Goal: Information Seeking & Learning: Find specific fact

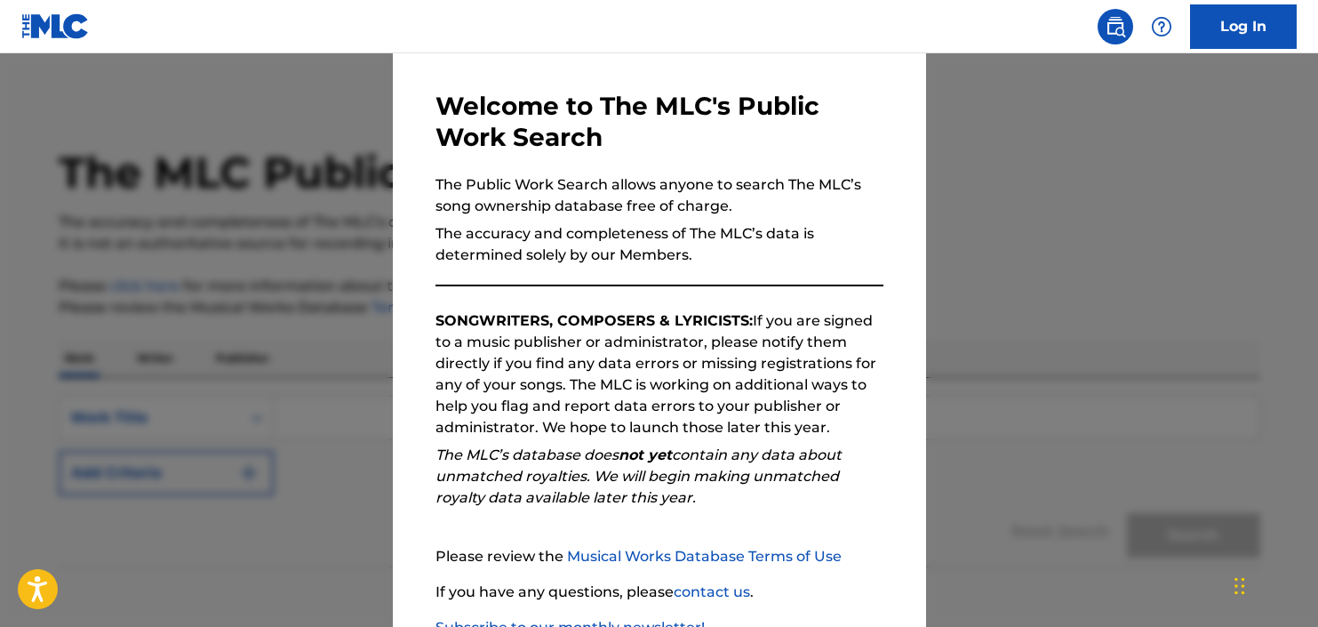
scroll to position [187, 0]
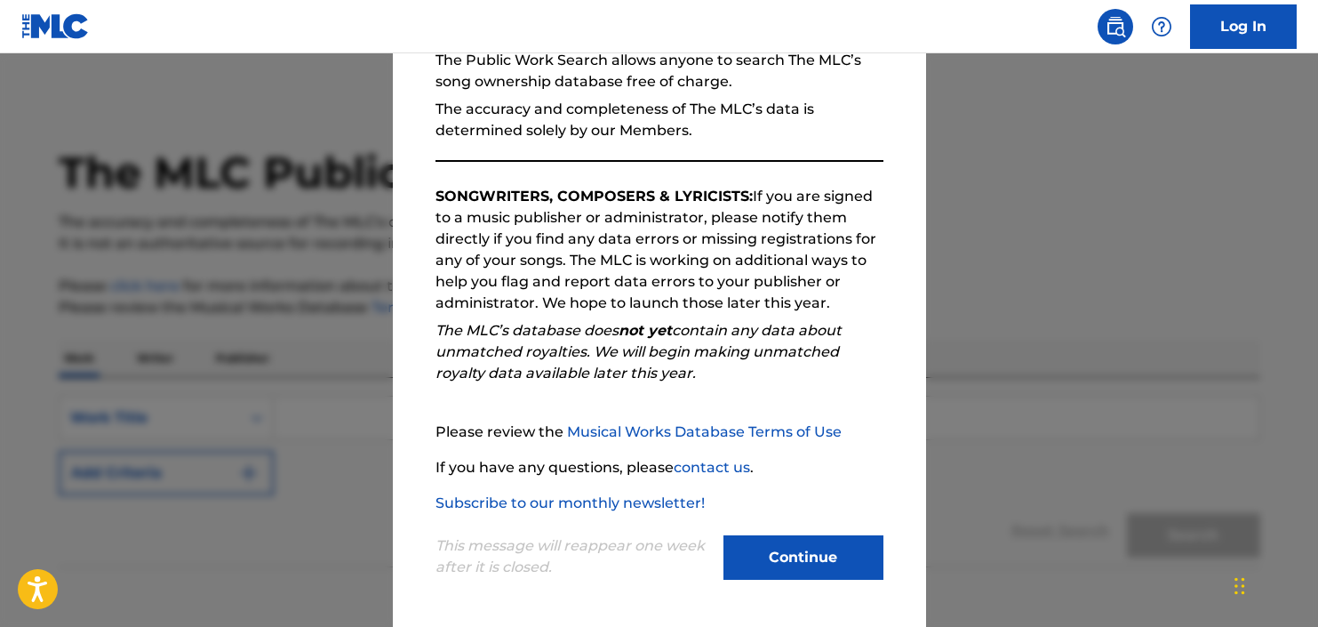
click at [779, 564] on button "Continue" at bounding box center [804, 557] width 160 height 44
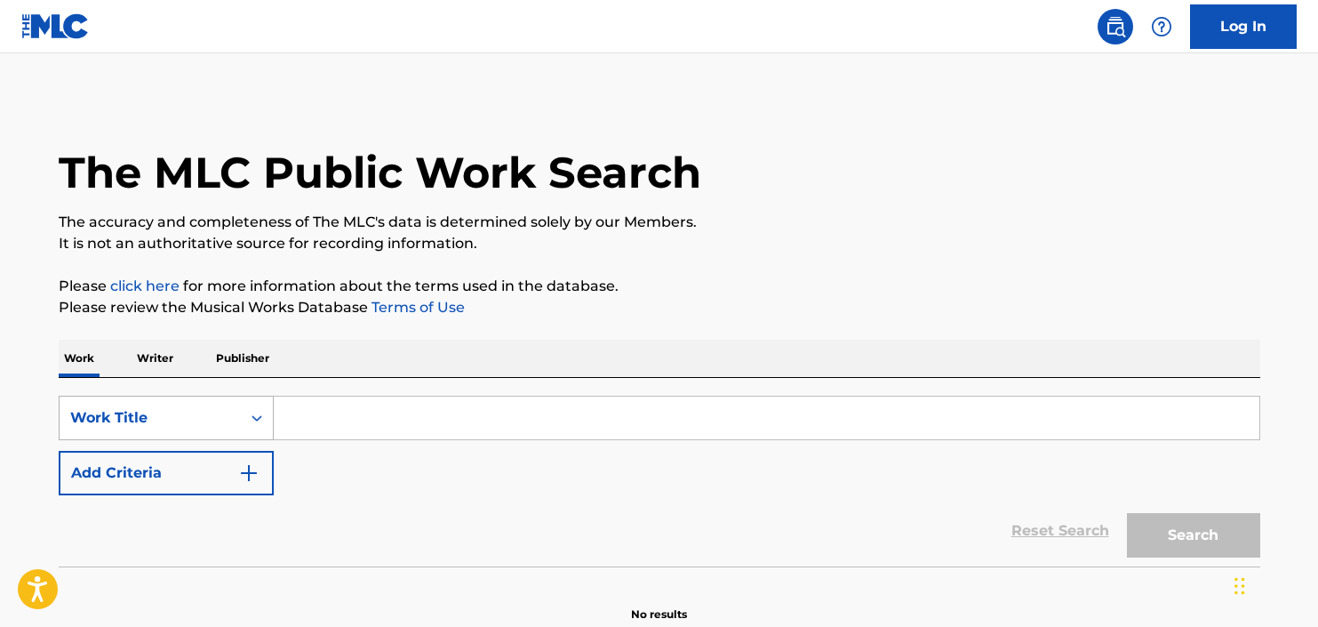
scroll to position [81, 0]
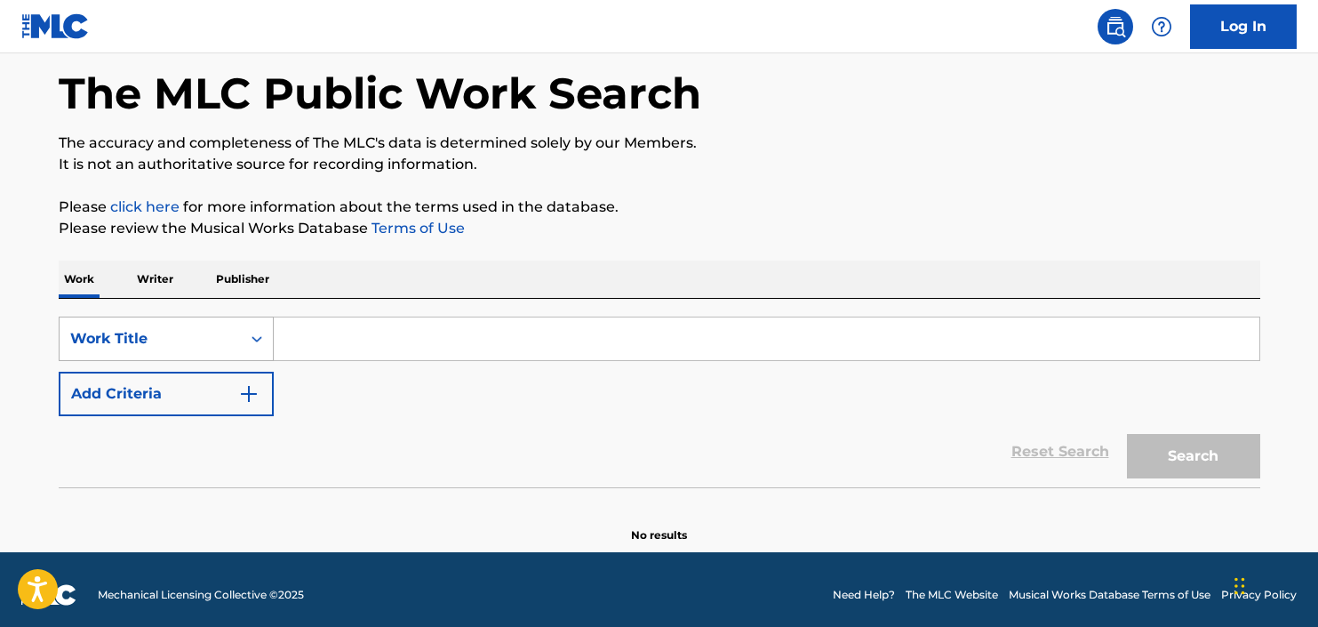
click at [248, 361] on div "Work Title" at bounding box center [166, 338] width 215 height 44
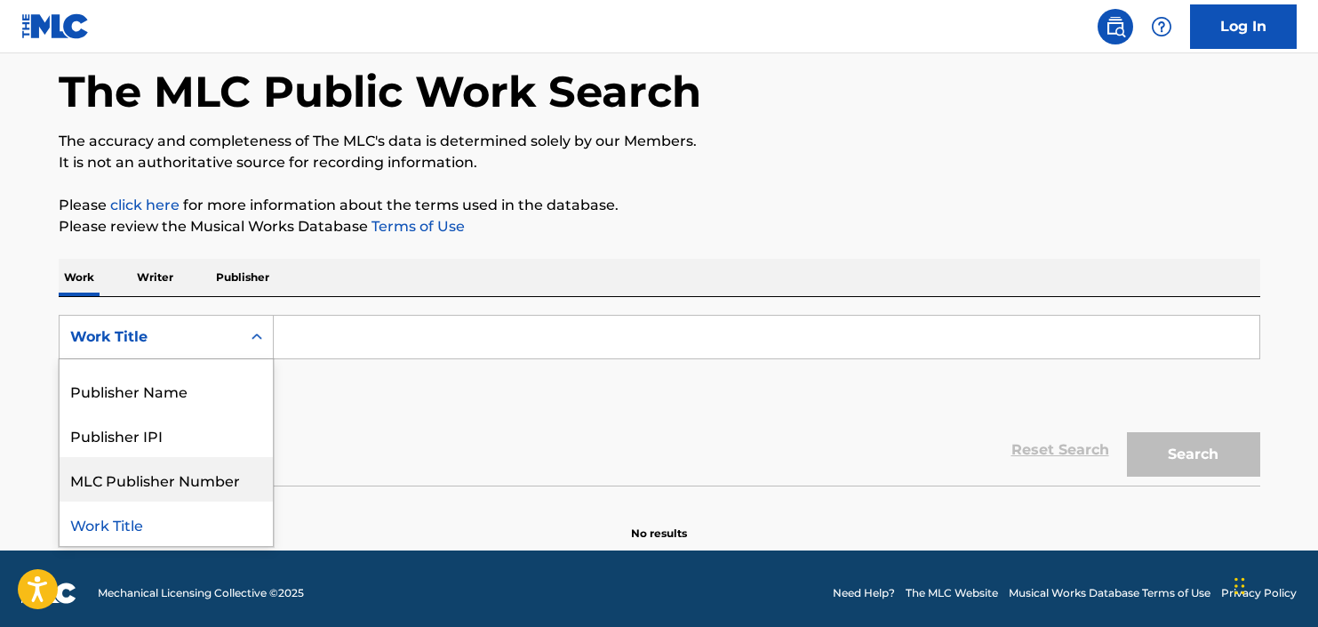
scroll to position [0, 0]
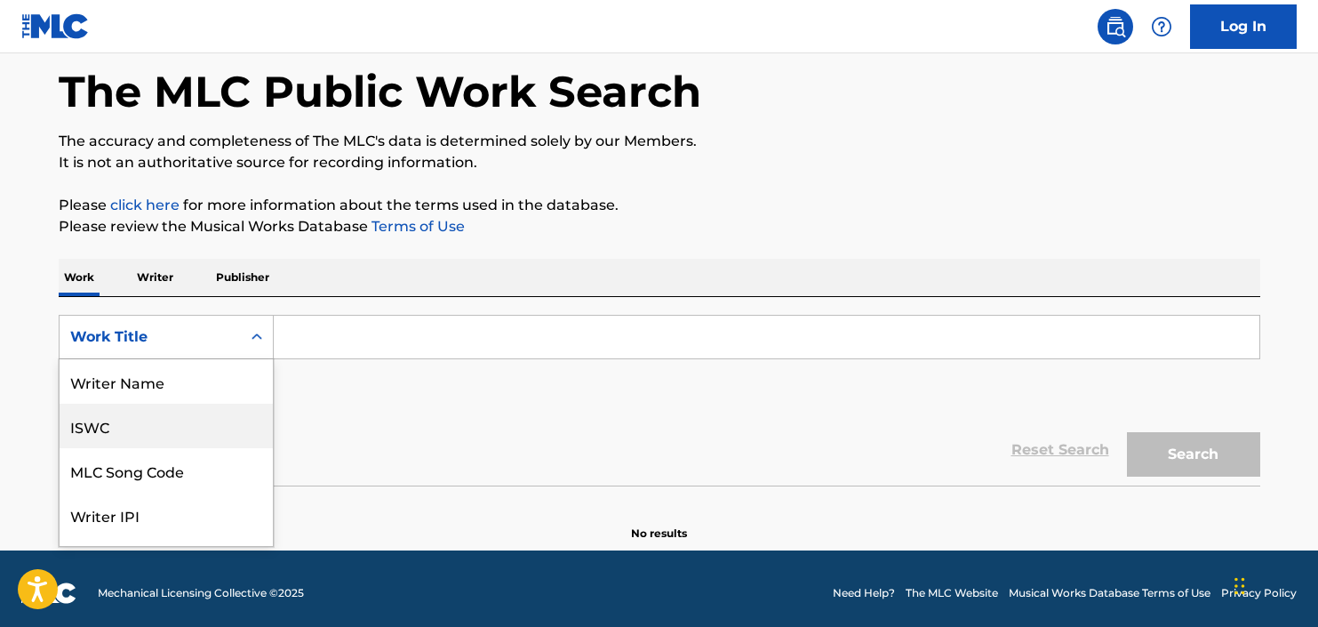
click at [233, 412] on div "ISWC" at bounding box center [166, 426] width 213 height 44
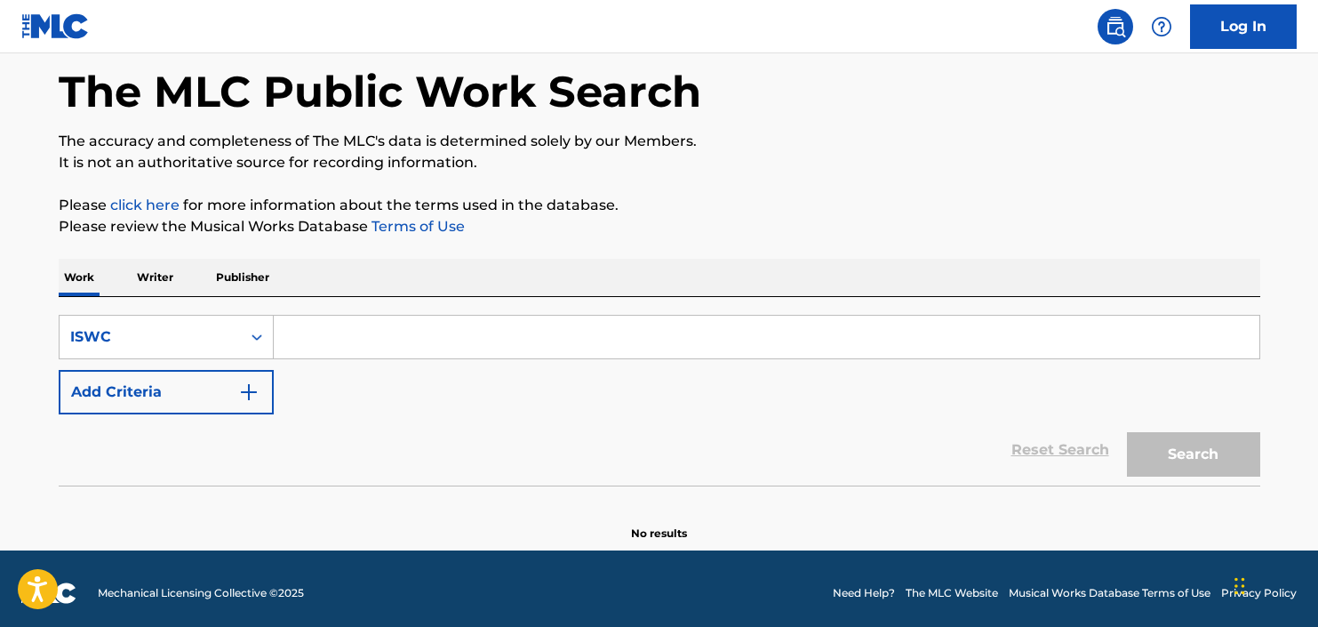
click at [390, 341] on input "Search Form" at bounding box center [767, 337] width 986 height 43
paste input "t0714910709"
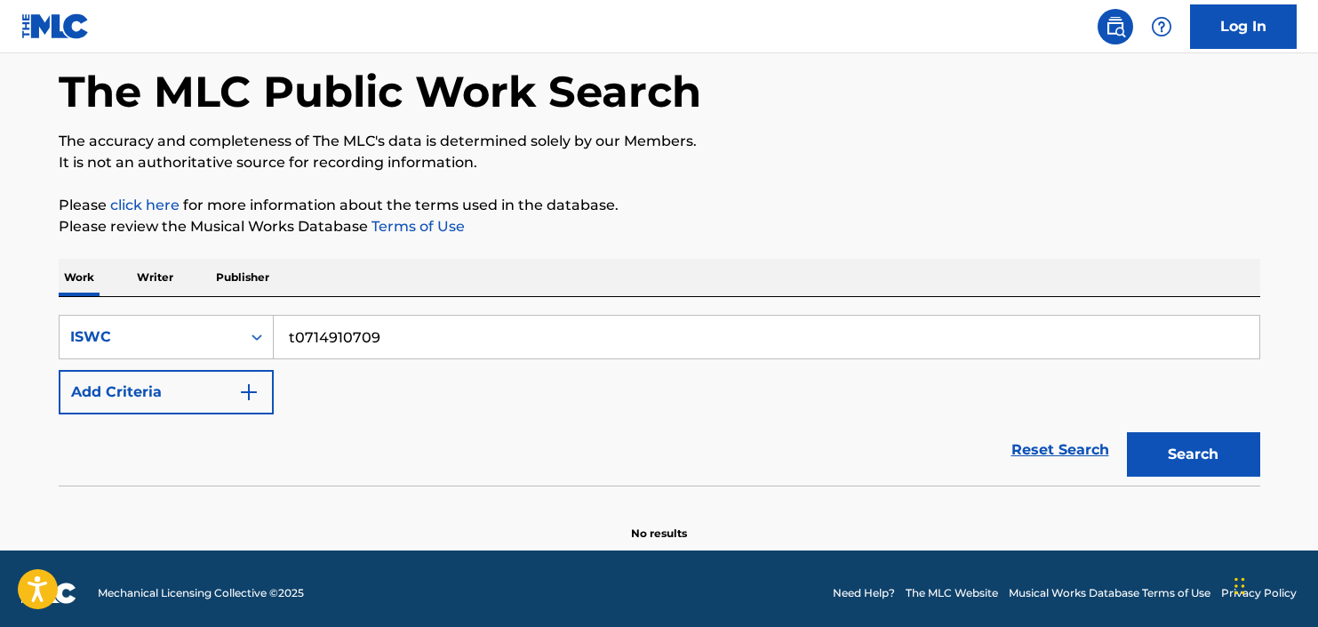
type input "t0714910709"
click at [1179, 452] on button "Search" at bounding box center [1193, 454] width 133 height 44
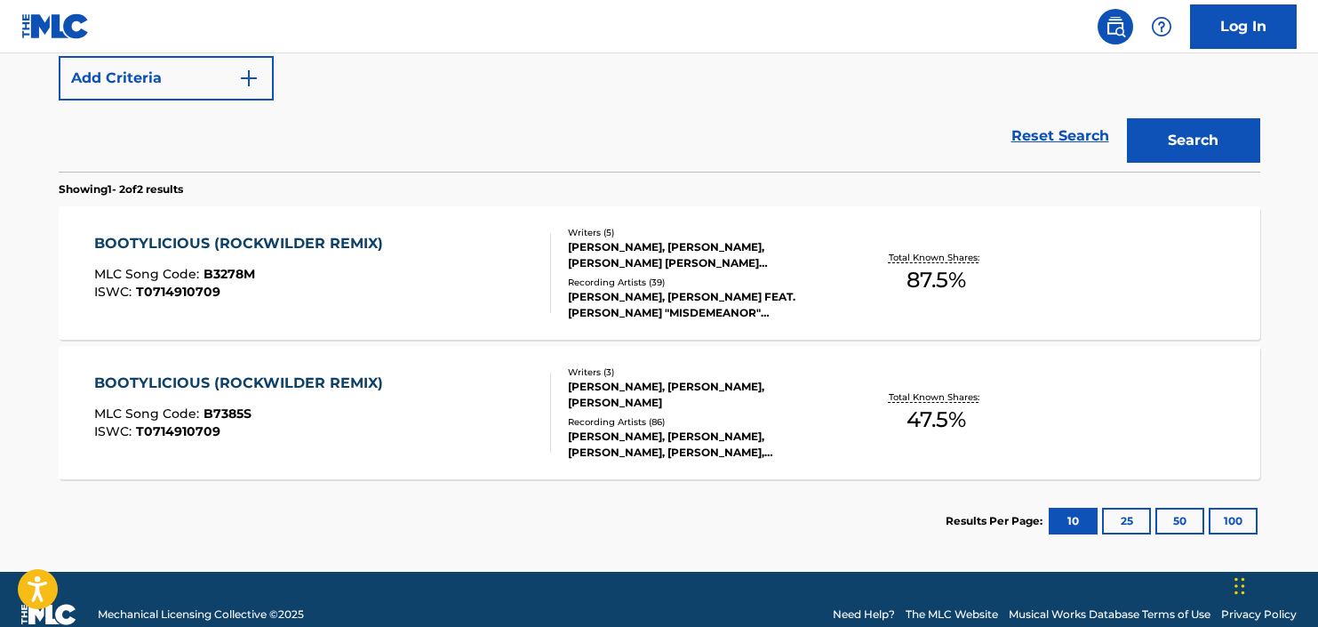
scroll to position [425, 0]
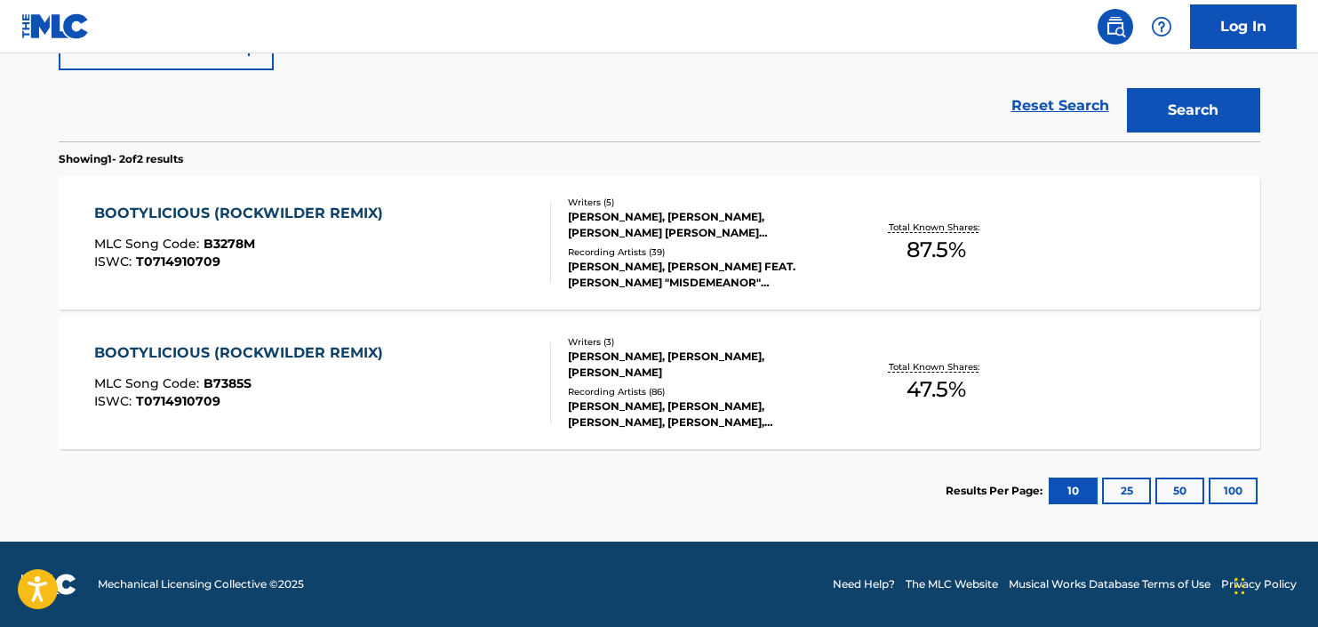
click at [330, 212] on div "BOOTYLICIOUS (ROCKWILDER REMIX)" at bounding box center [243, 213] width 298 height 21
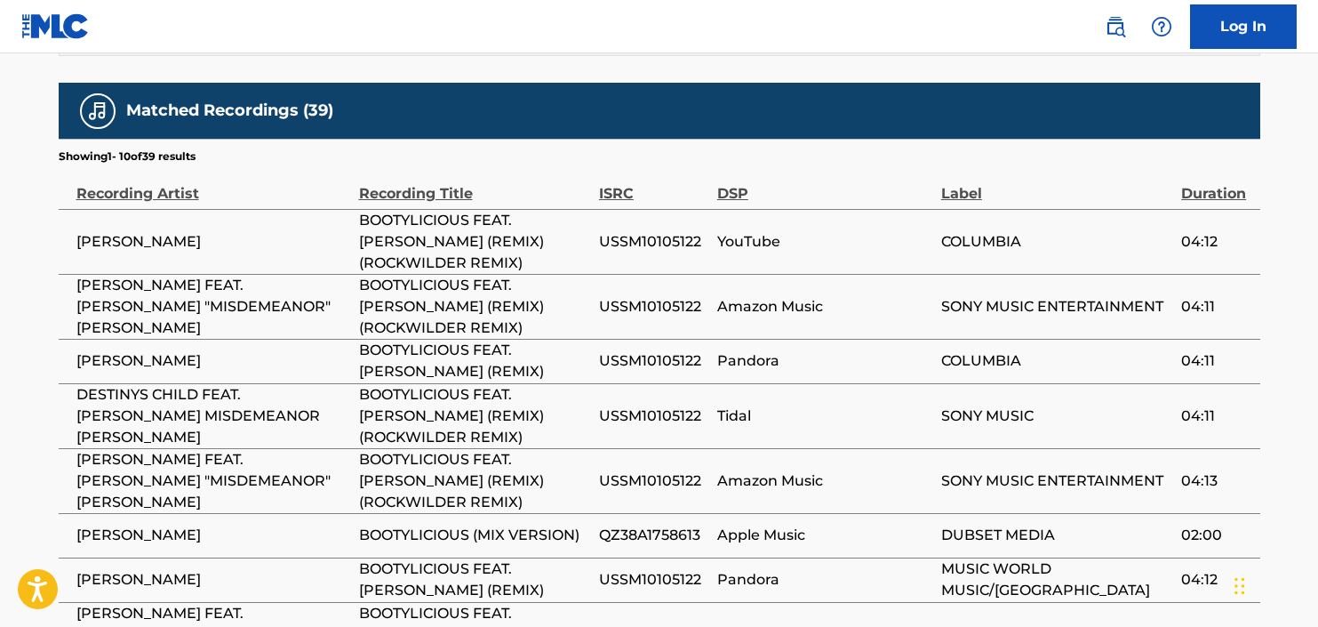
scroll to position [3338, 0]
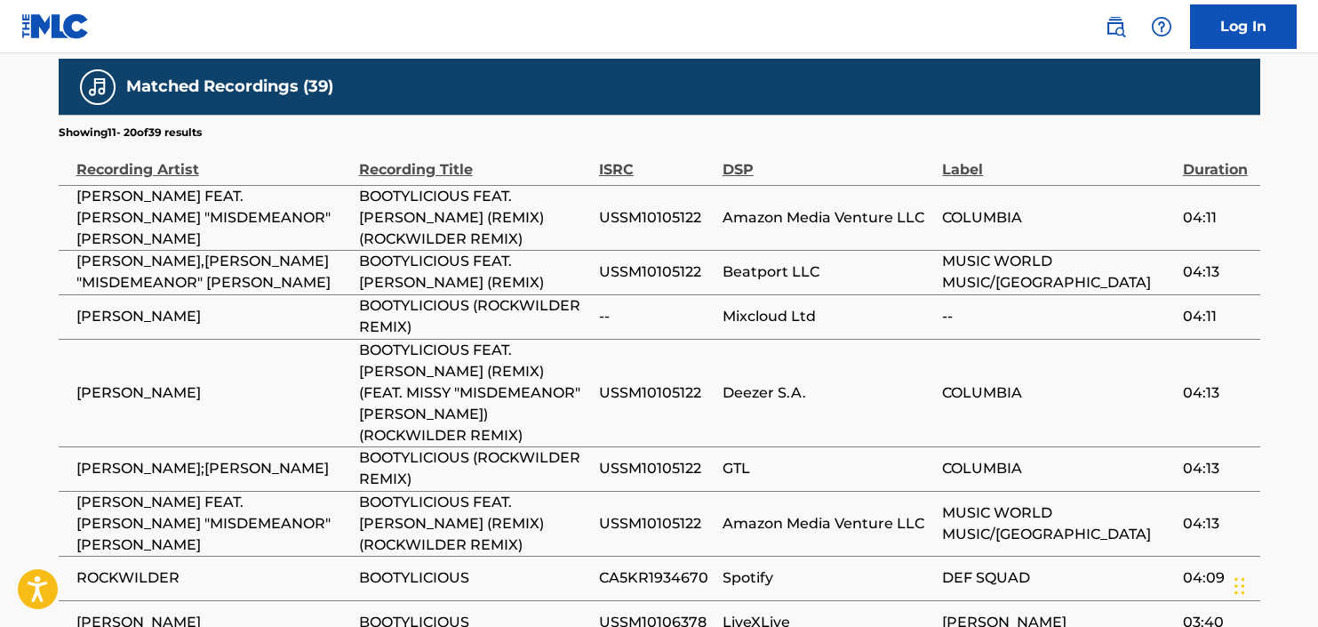
scroll to position [3250, 0]
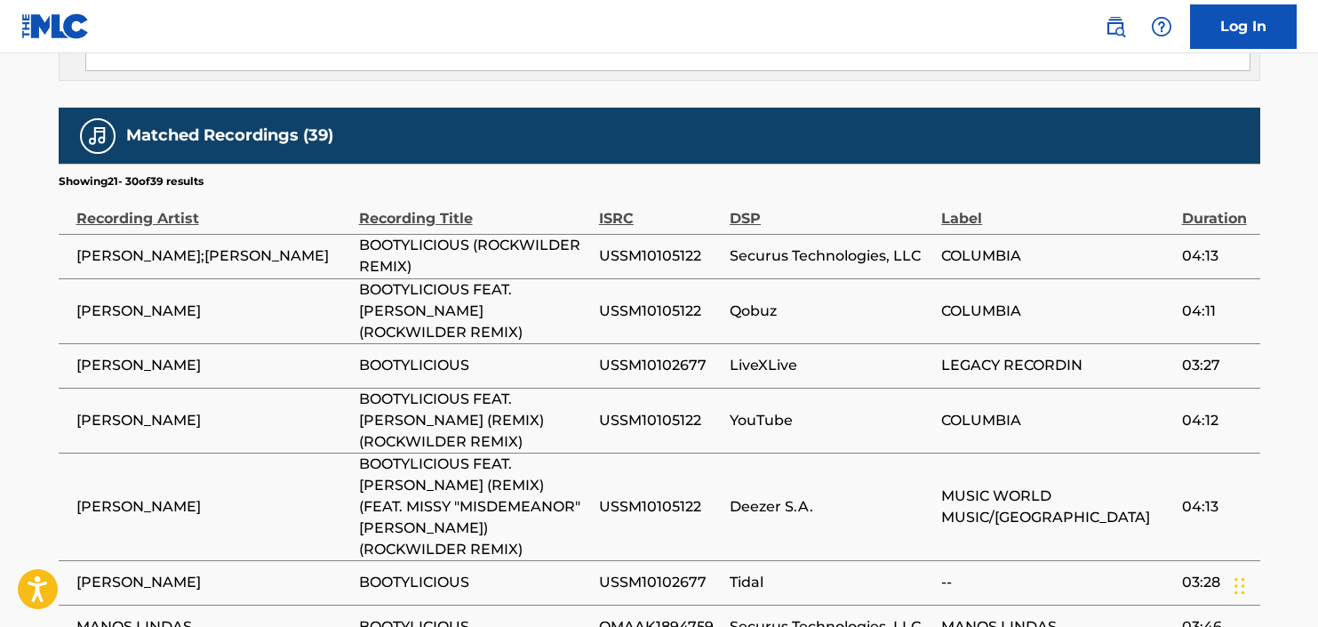
scroll to position [3184, 0]
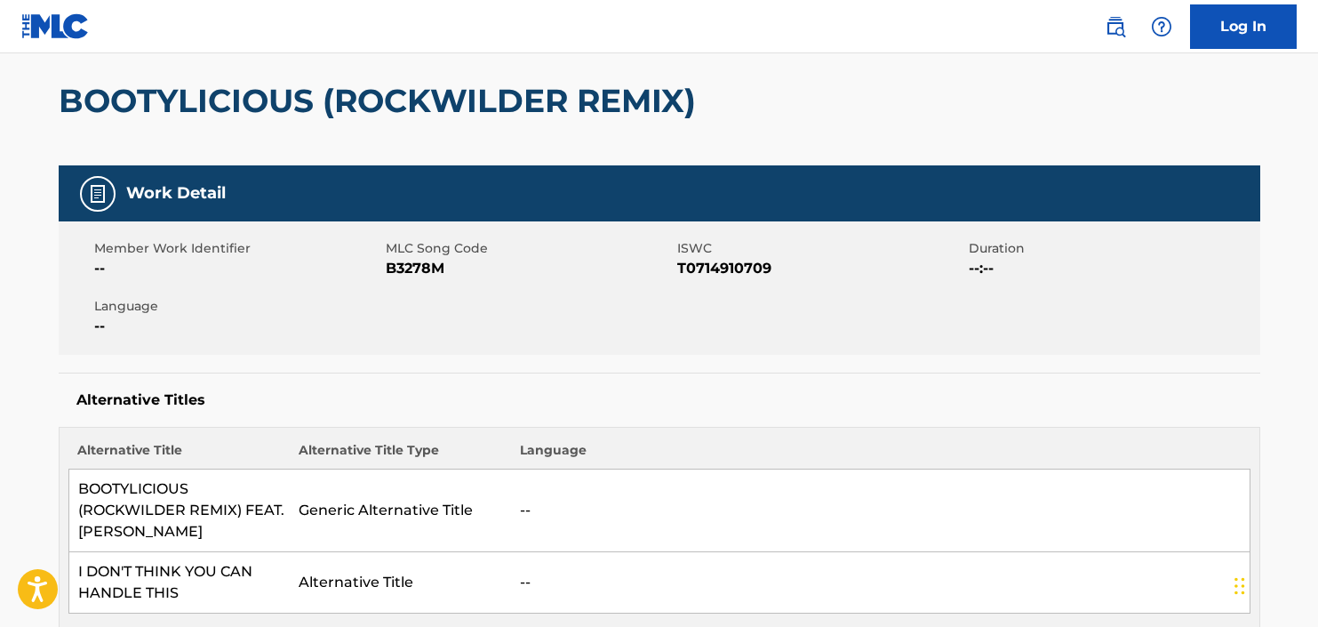
scroll to position [0, 0]
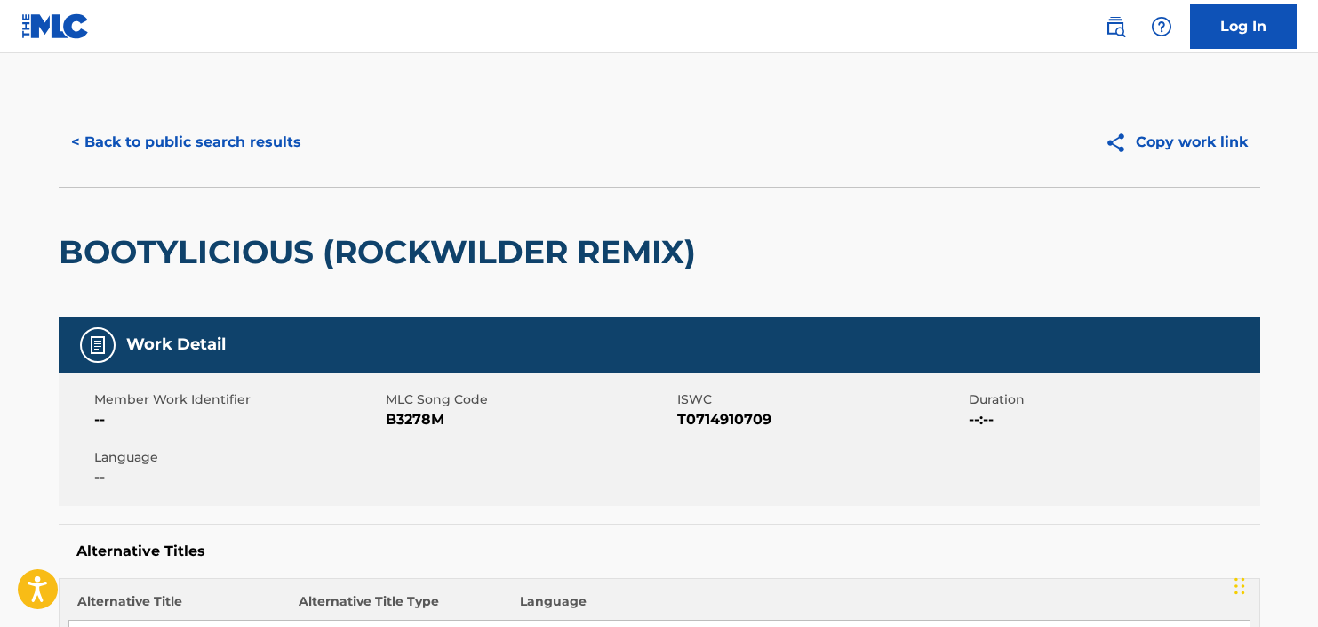
click at [235, 144] on button "< Back to public search results" at bounding box center [186, 142] width 255 height 44
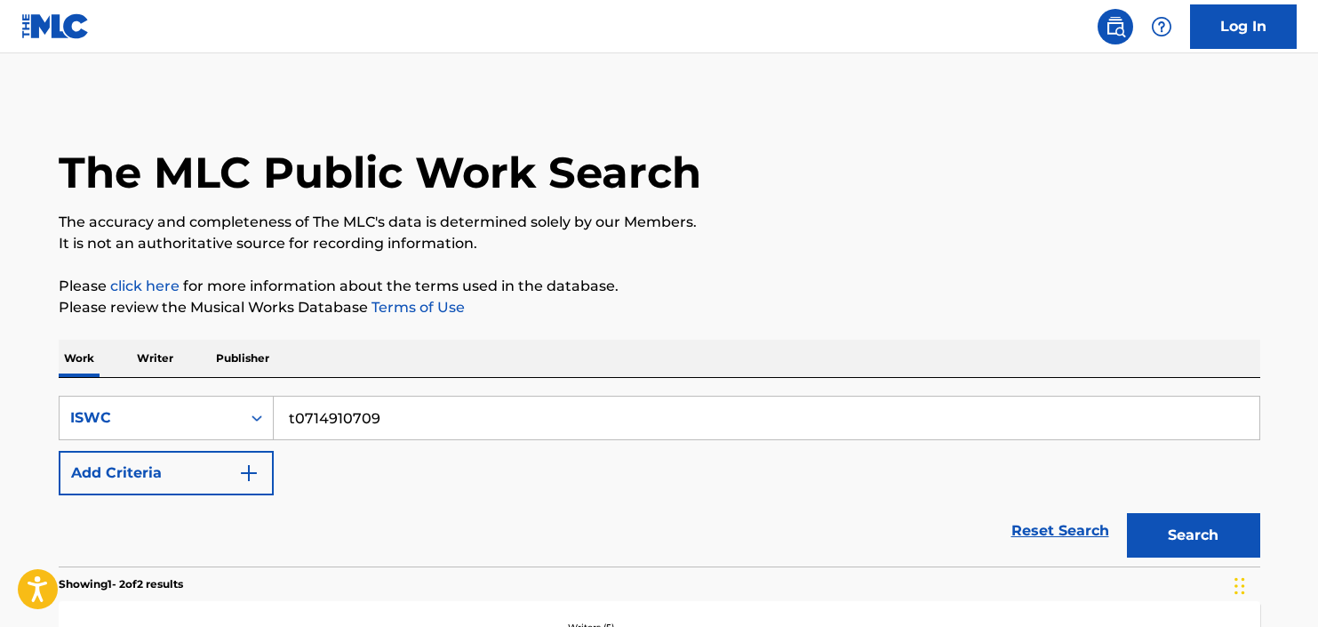
click at [378, 420] on input "t0714910709" at bounding box center [767, 417] width 986 height 43
paste input "T931294152"
click at [1127, 513] on button "Search" at bounding box center [1193, 535] width 133 height 44
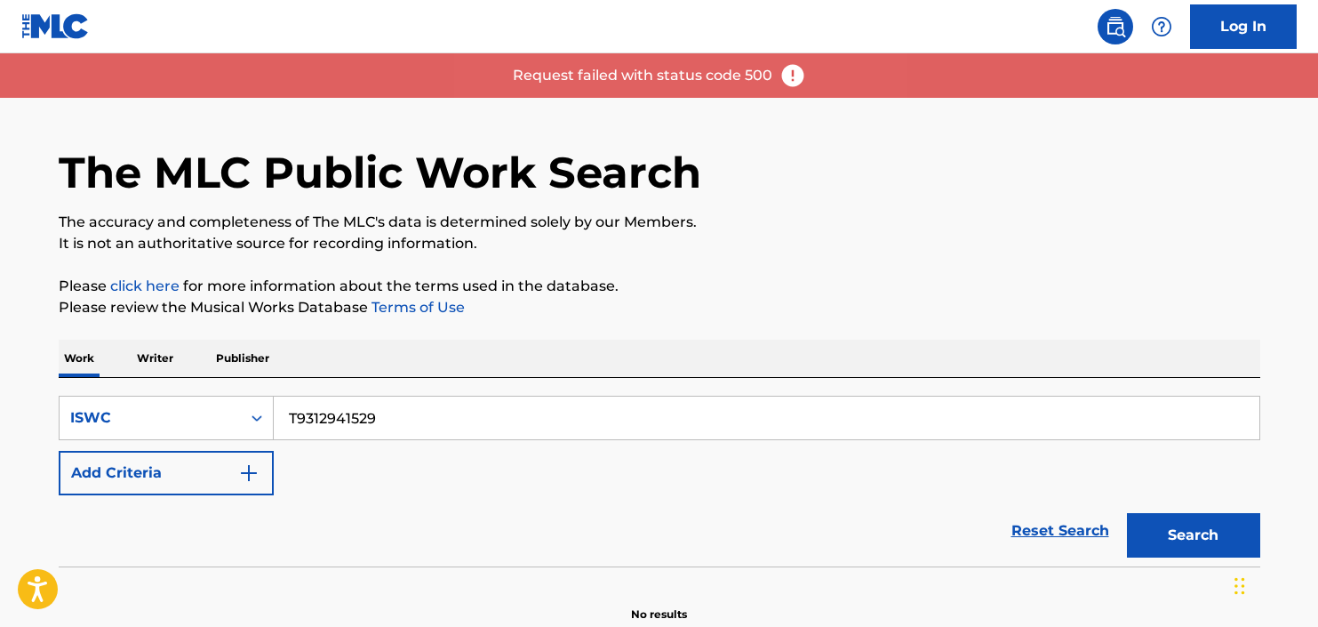
scroll to position [90, 0]
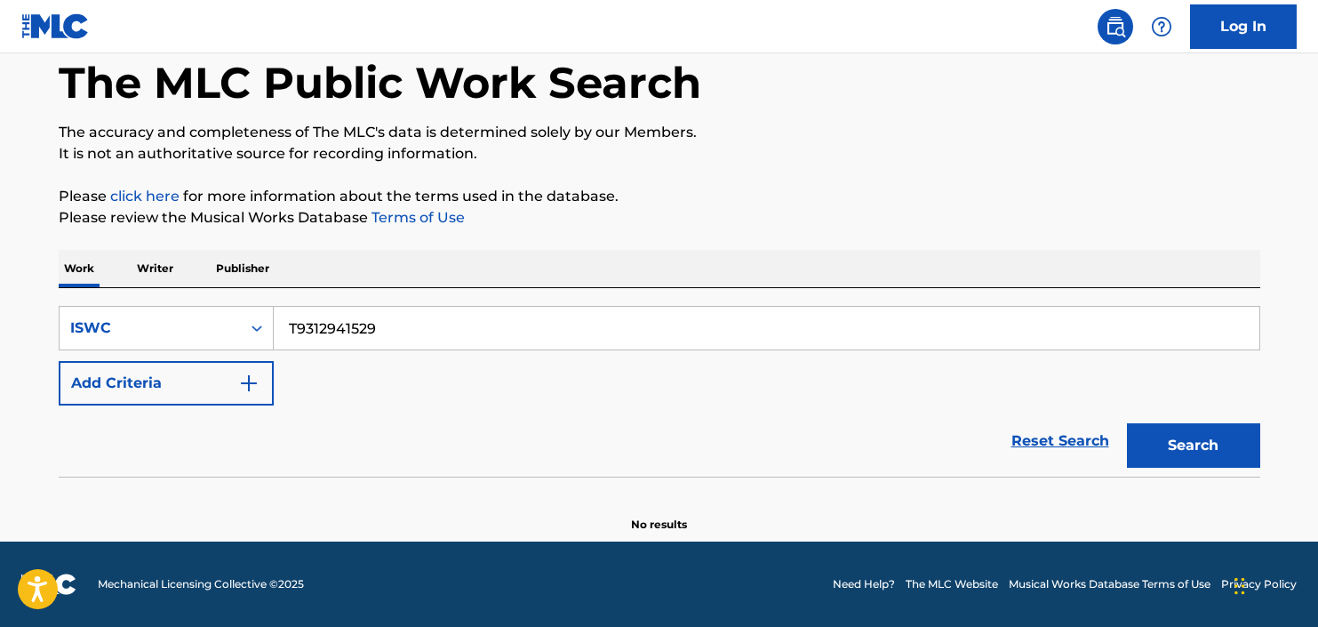
click at [1221, 448] on button "Search" at bounding box center [1193, 445] width 133 height 44
click at [355, 336] on input "T9312941529" at bounding box center [767, 328] width 986 height 43
paste input "8015993826"
type input "T8015993826"
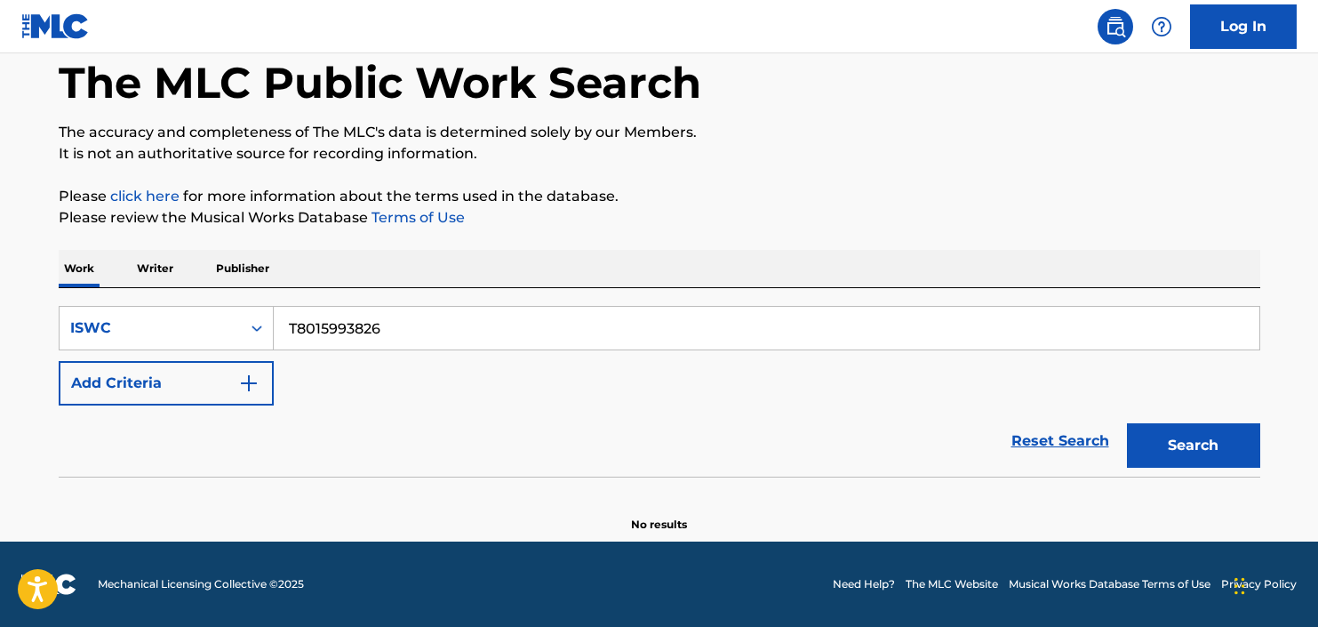
click at [1127, 423] on button "Search" at bounding box center [1193, 445] width 133 height 44
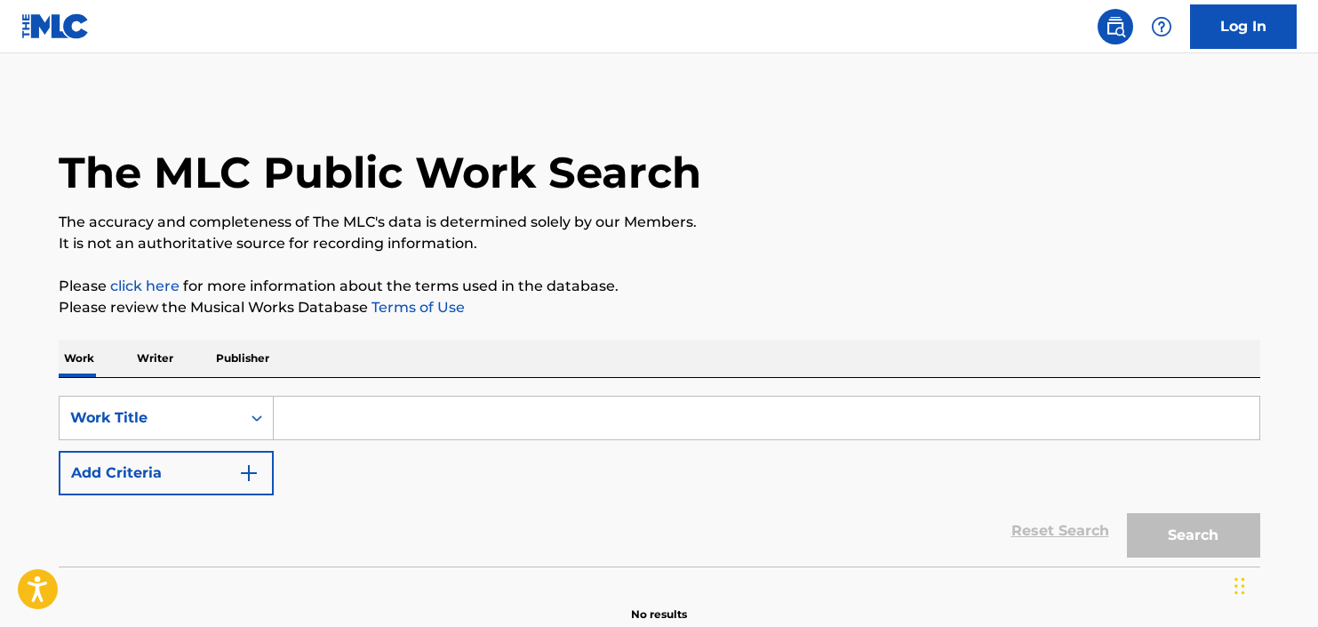
click at [426, 414] on input "Search Form" at bounding box center [767, 417] width 986 height 43
paste input "T8015993826"
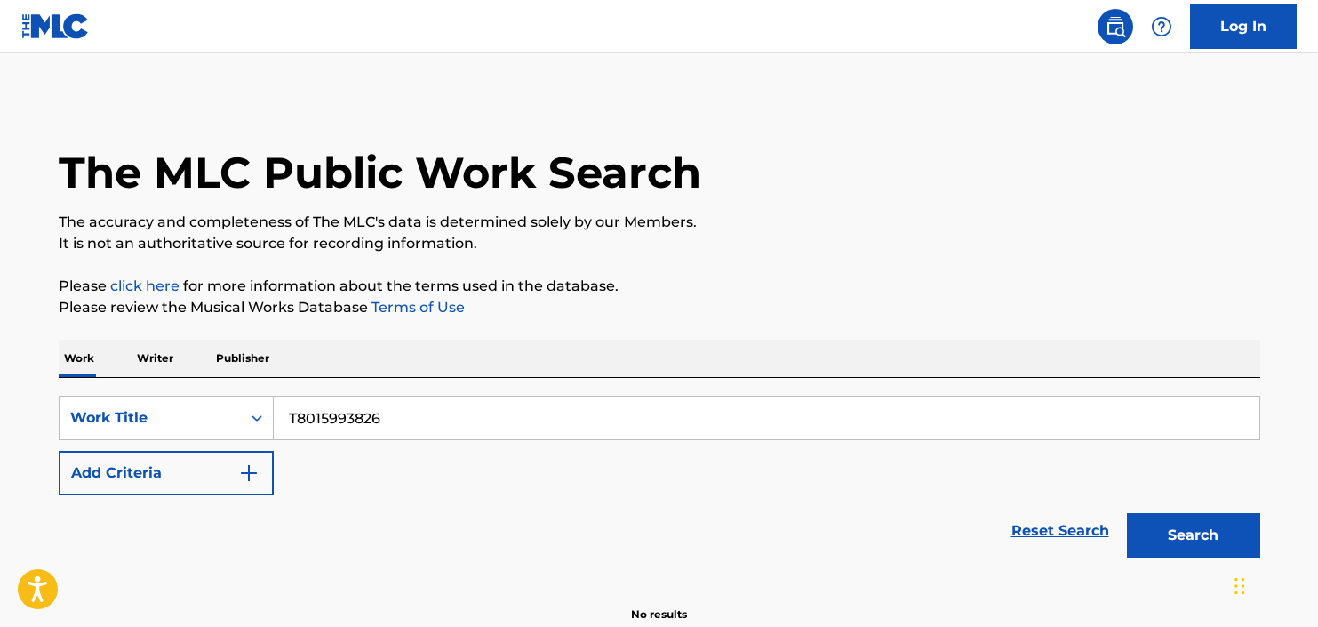
click at [1168, 538] on button "Search" at bounding box center [1193, 535] width 133 height 44
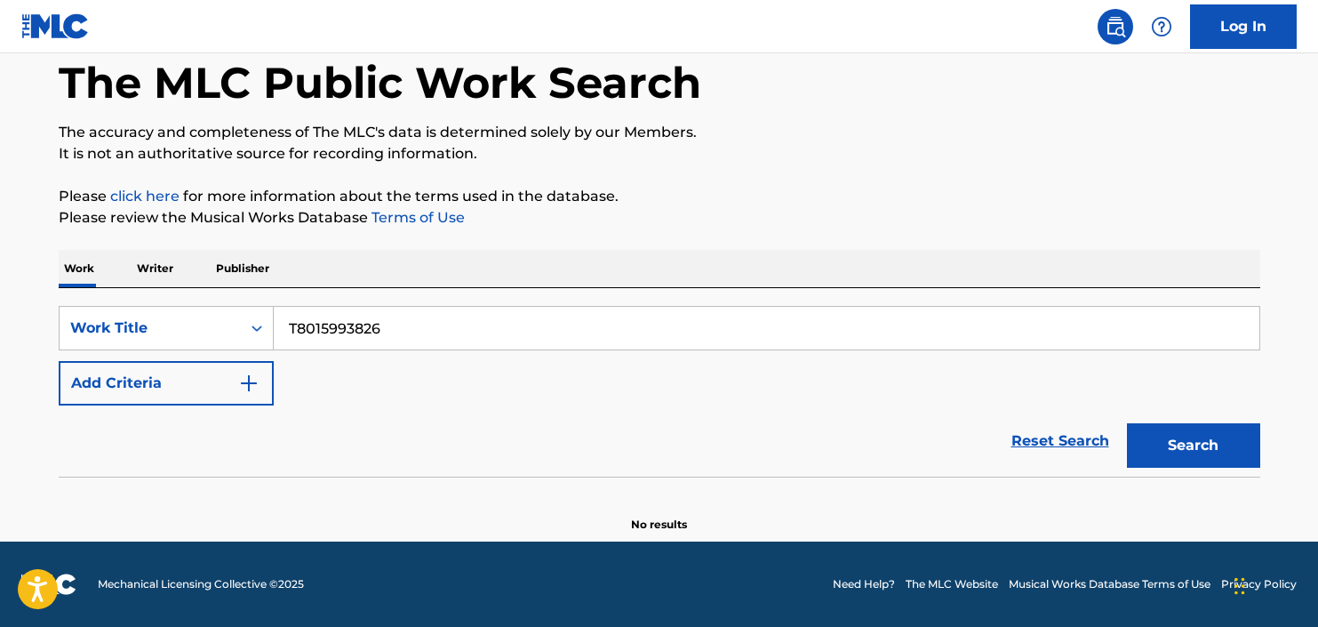
click at [511, 319] on input "T8015993826" at bounding box center [767, 328] width 986 height 43
paste input "9312941529"
click at [1127, 423] on button "Search" at bounding box center [1193, 445] width 133 height 44
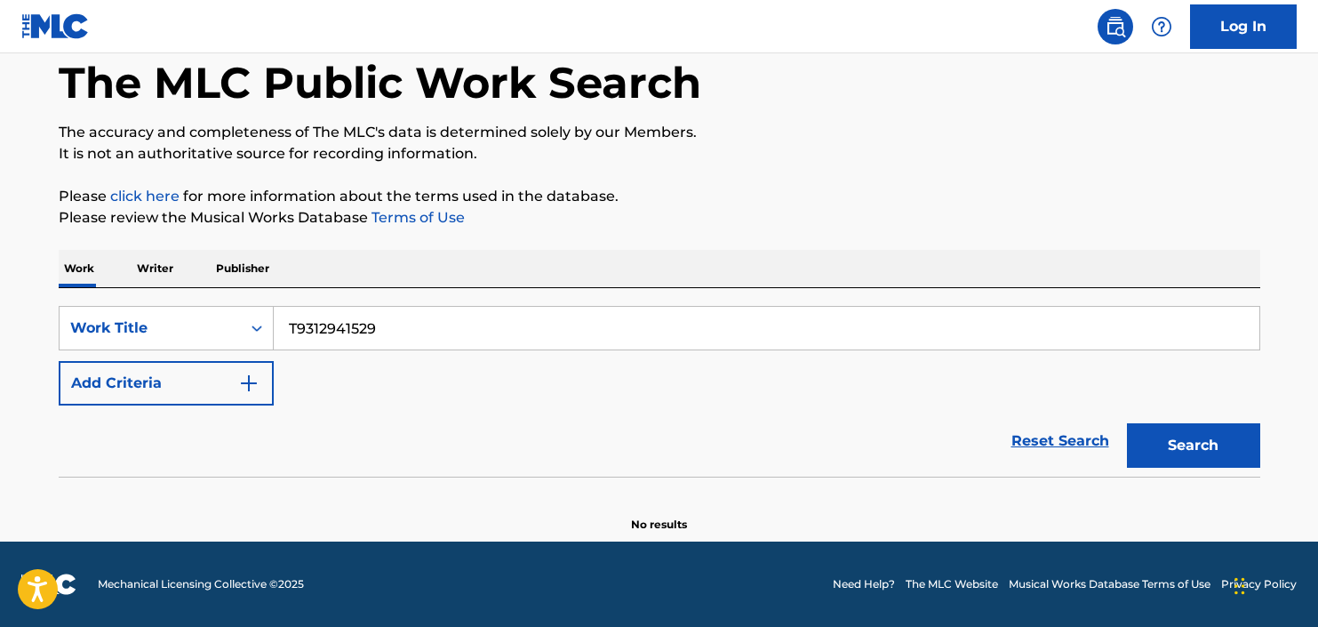
click at [460, 318] on input "T9312941529" at bounding box center [767, 328] width 986 height 43
paste input "020295470"
click at [1127, 423] on button "Search" at bounding box center [1193, 445] width 133 height 44
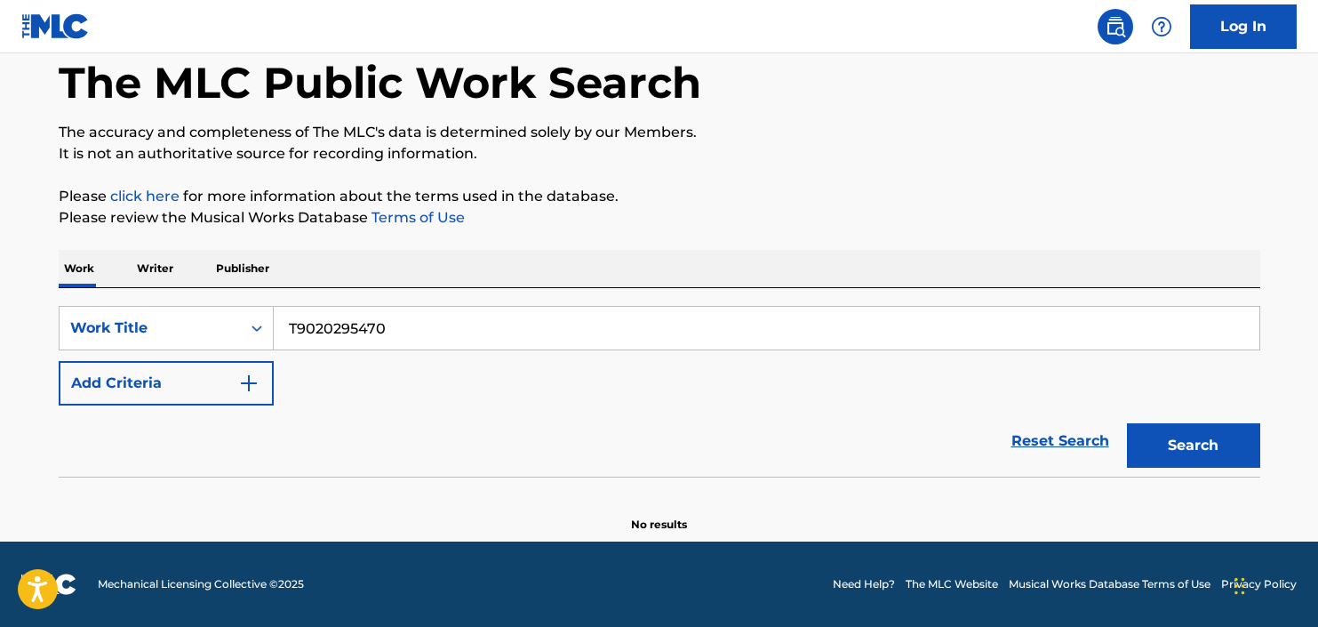
click at [294, 324] on input "T9020295470" at bounding box center [767, 328] width 986 height 43
click at [1127, 423] on button "Search" at bounding box center [1193, 445] width 133 height 44
click at [612, 332] on input "t9020295470" at bounding box center [767, 328] width 986 height 43
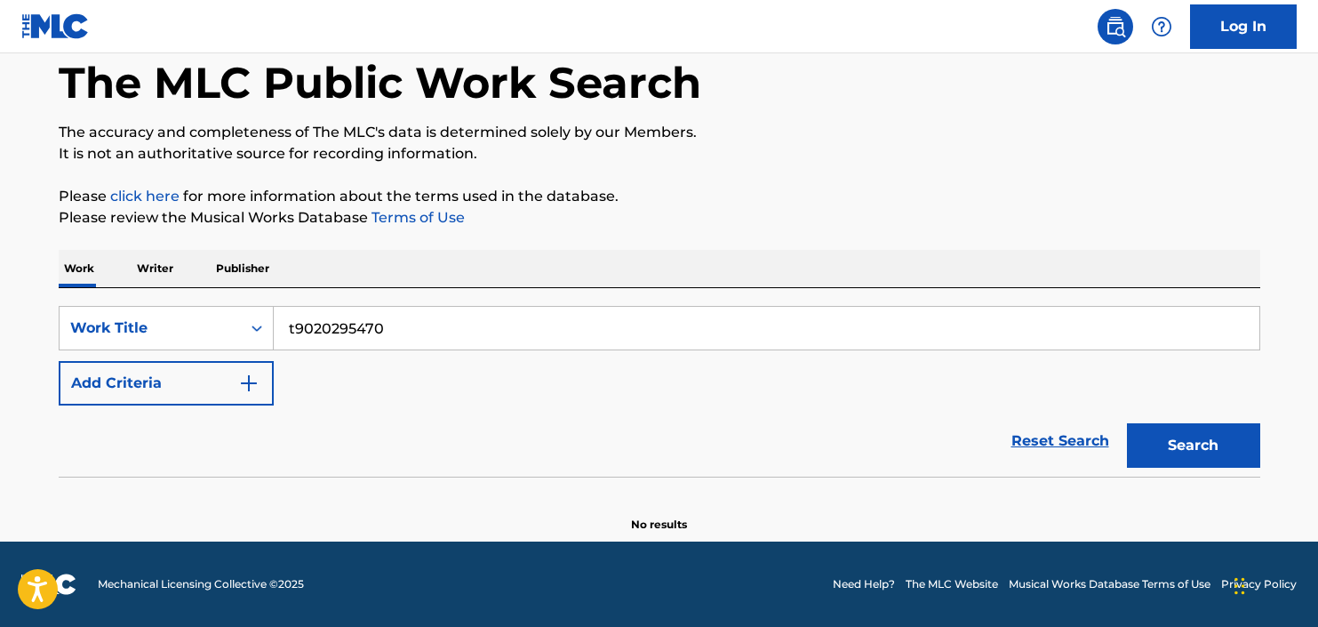
paste input "T8009529969"
click at [1127, 423] on button "Search" at bounding box center [1193, 445] width 133 height 44
click at [384, 336] on input "T8009529969" at bounding box center [767, 328] width 986 height 43
click at [394, 320] on input "T8009529969" at bounding box center [767, 328] width 986 height 43
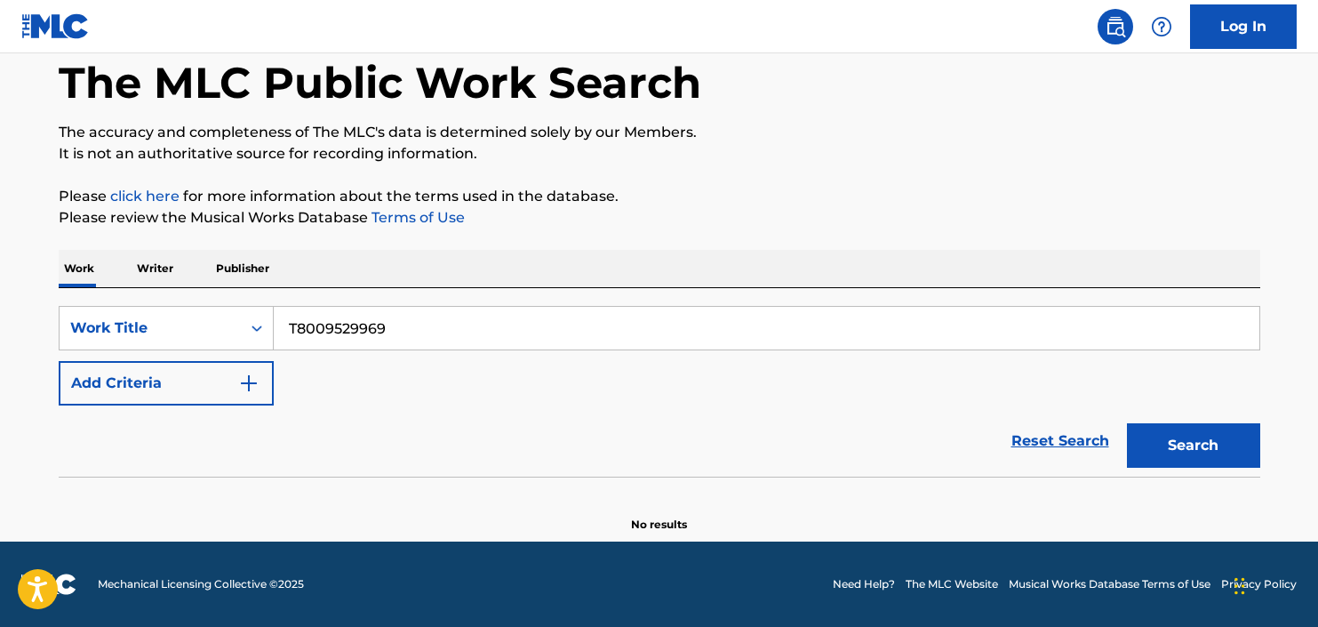
click at [394, 320] on input "T8009529969" at bounding box center [767, 328] width 986 height 43
paste input "9250355158"
type input "T9250355158"
click at [1127, 423] on button "Search" at bounding box center [1193, 445] width 133 height 44
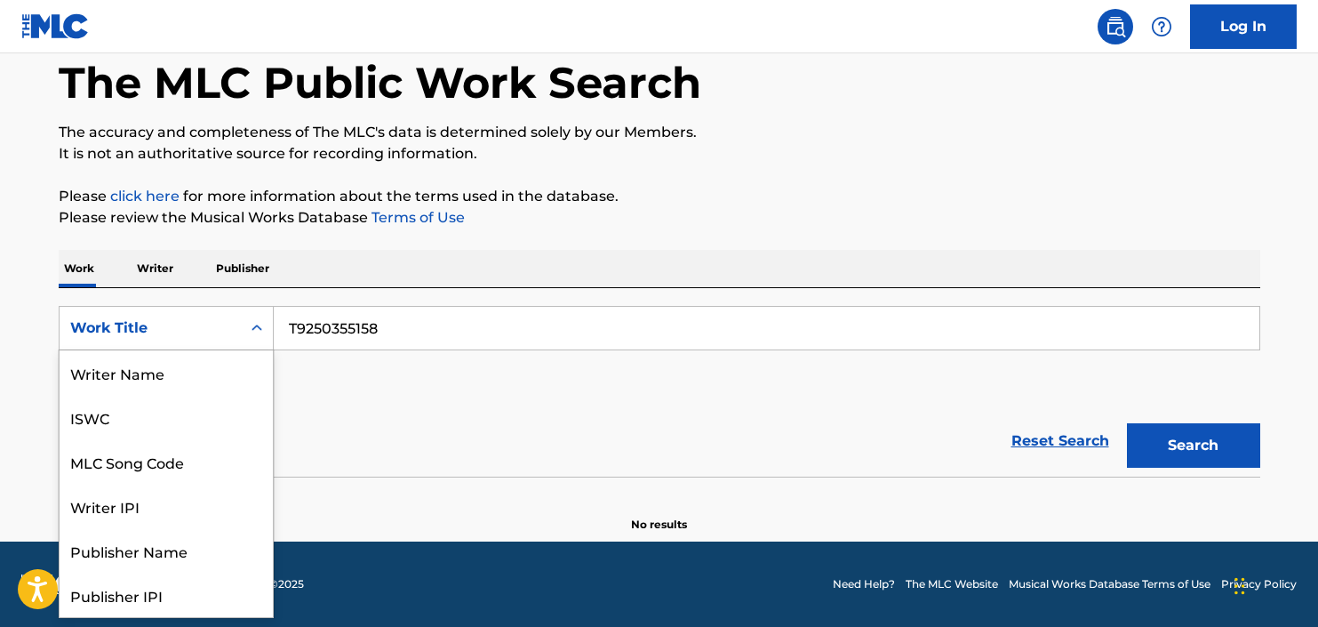
click at [197, 325] on div "Work Title" at bounding box center [150, 327] width 160 height 21
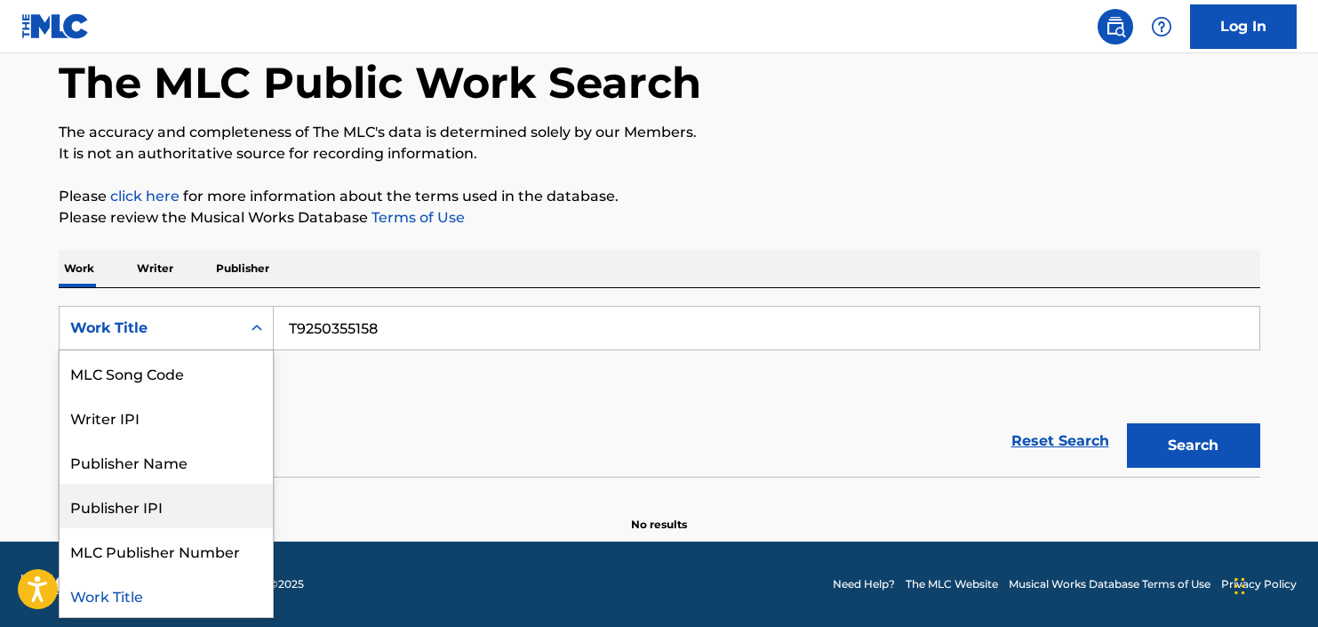
scroll to position [0, 0]
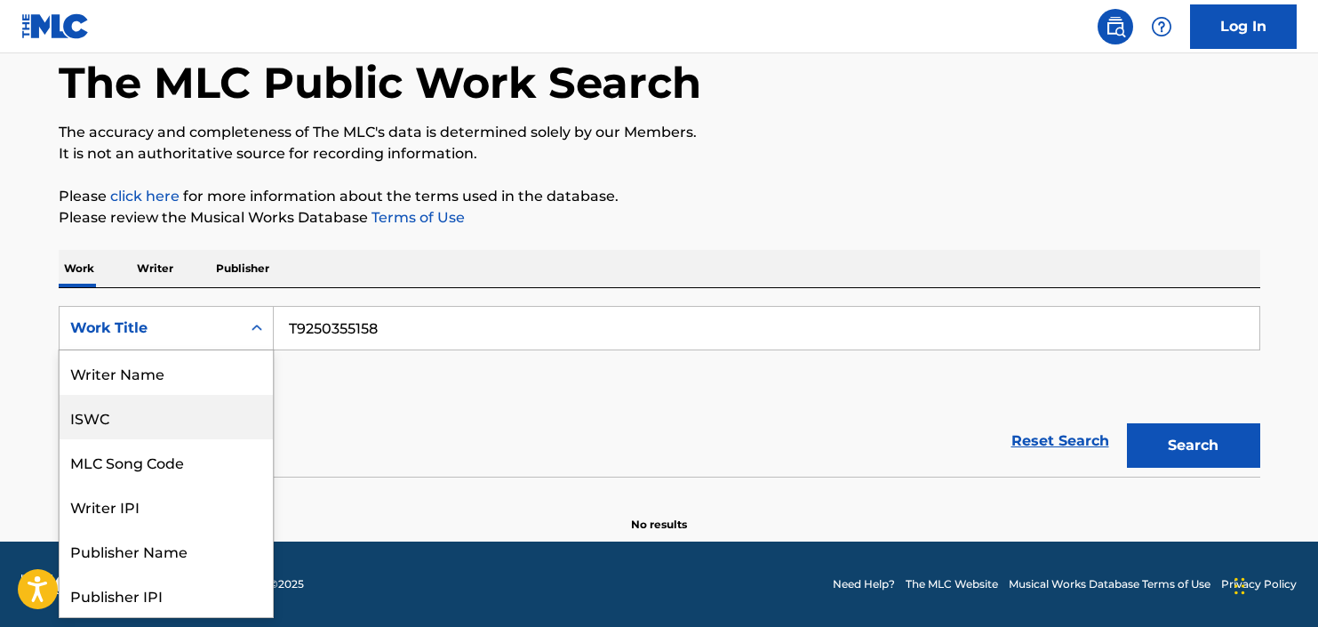
click at [129, 420] on div "ISWC" at bounding box center [166, 417] width 213 height 44
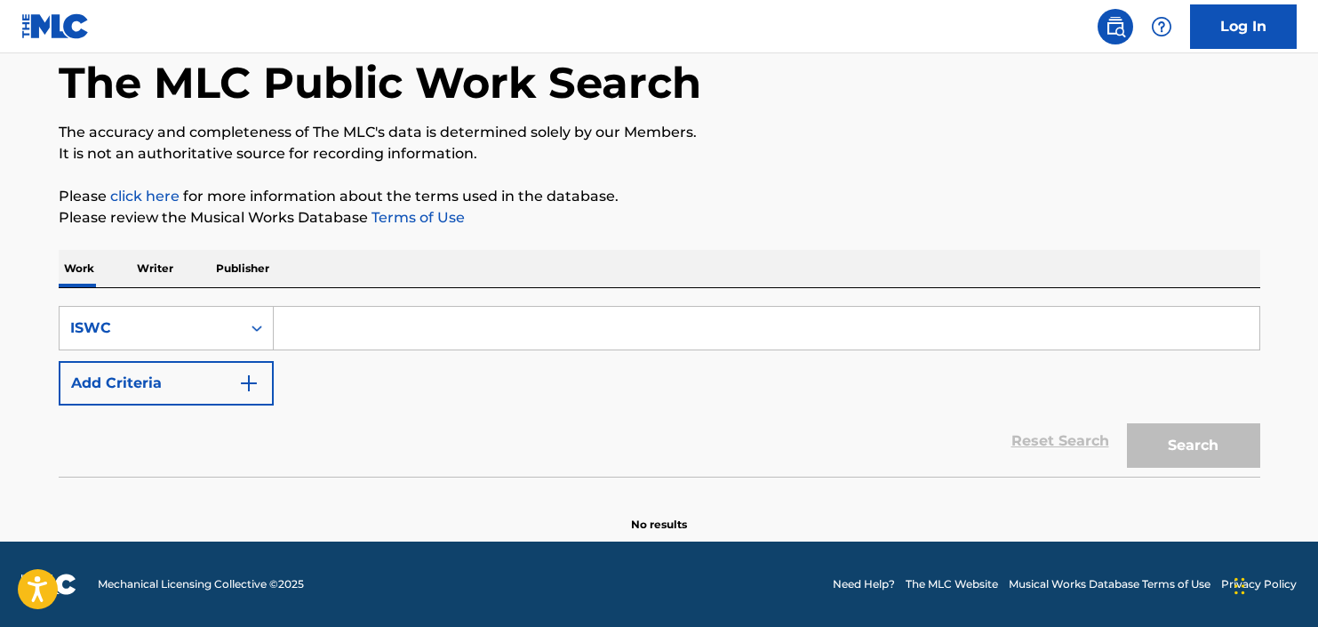
click at [559, 321] on input "Search Form" at bounding box center [767, 328] width 986 height 43
paste input "T9312941529"
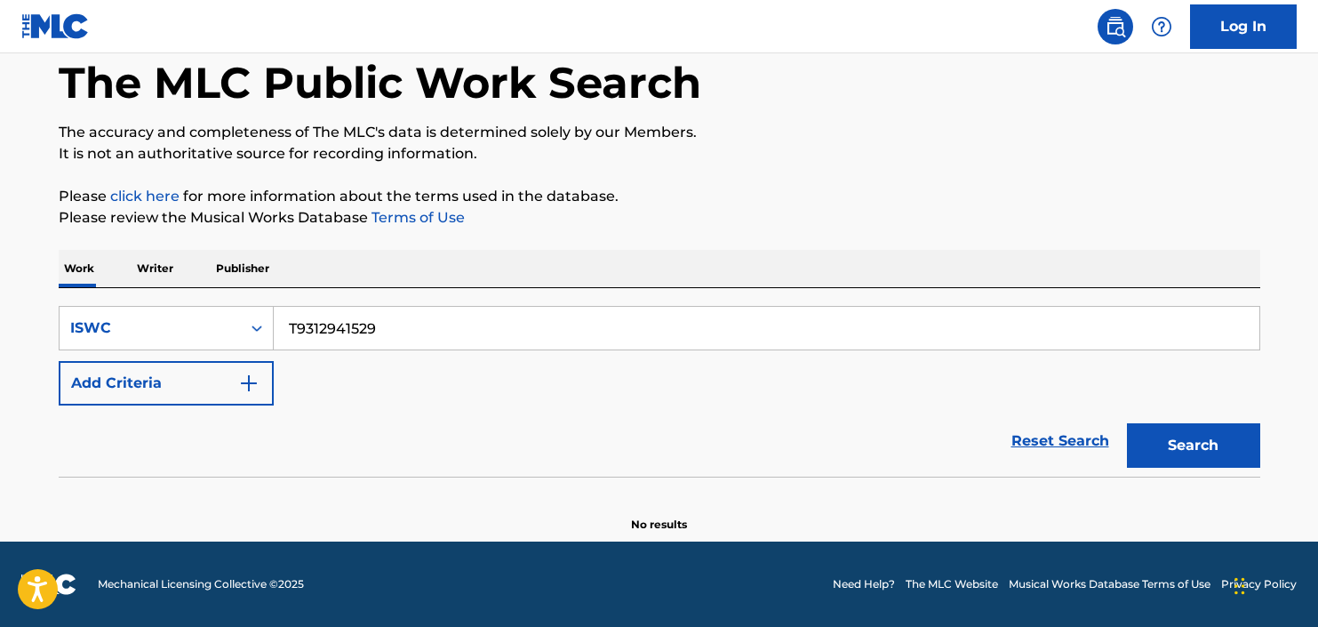
click at [1127, 423] on button "Search" at bounding box center [1193, 445] width 133 height 44
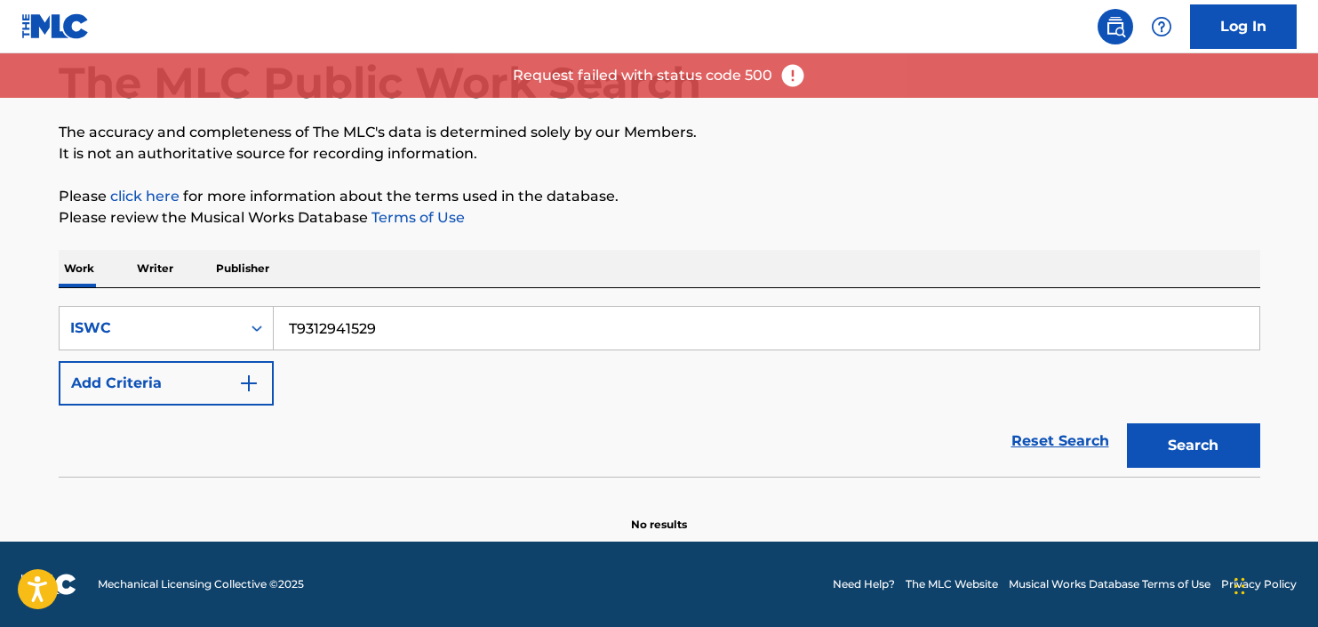
click at [790, 72] on img at bounding box center [793, 75] width 27 height 27
click at [264, 331] on icon "Search Form" at bounding box center [257, 328] width 18 height 18
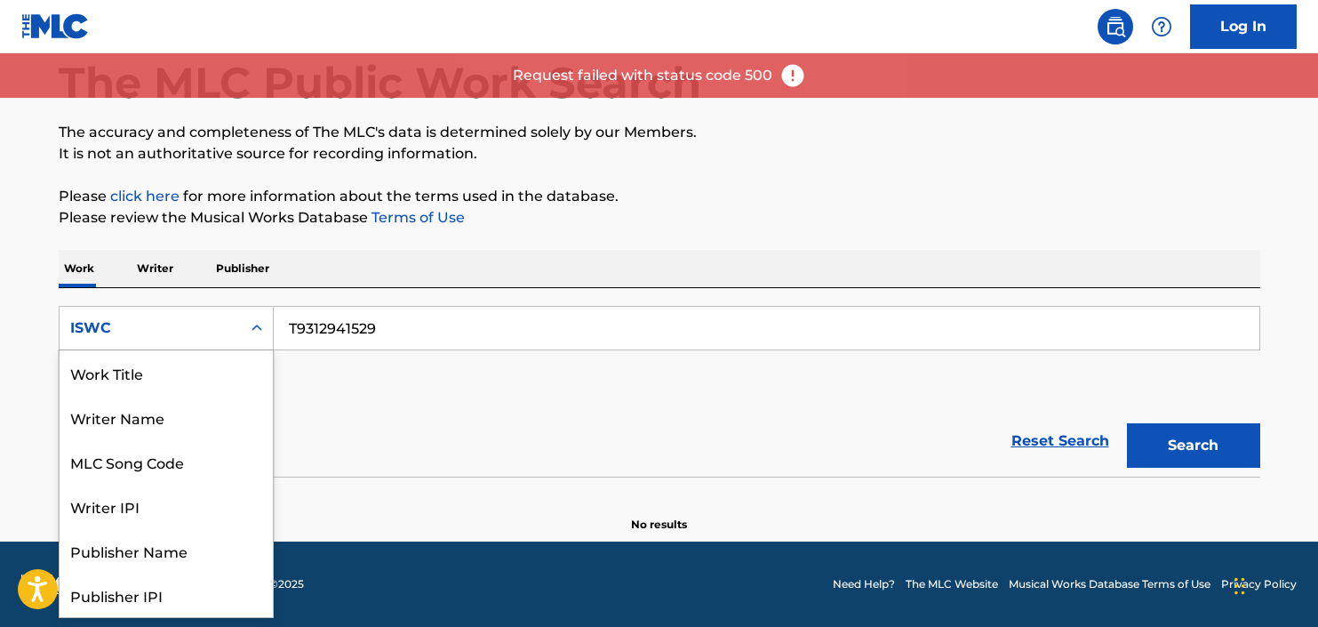
scroll to position [89, 0]
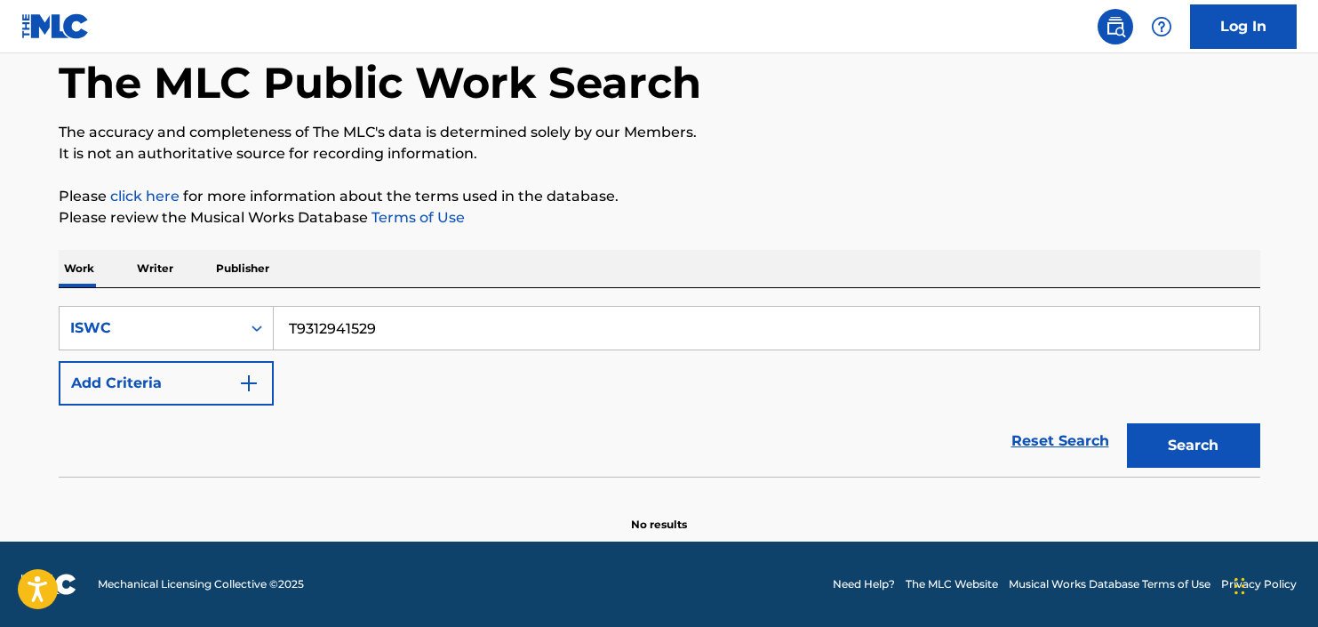
click at [302, 329] on input "T9312941529" at bounding box center [767, 328] width 986 height 43
click at [300, 329] on input "T9312941529" at bounding box center [767, 328] width 986 height 43
type input "t9312941529"
click at [1127, 423] on button "Search" at bounding box center [1193, 445] width 133 height 44
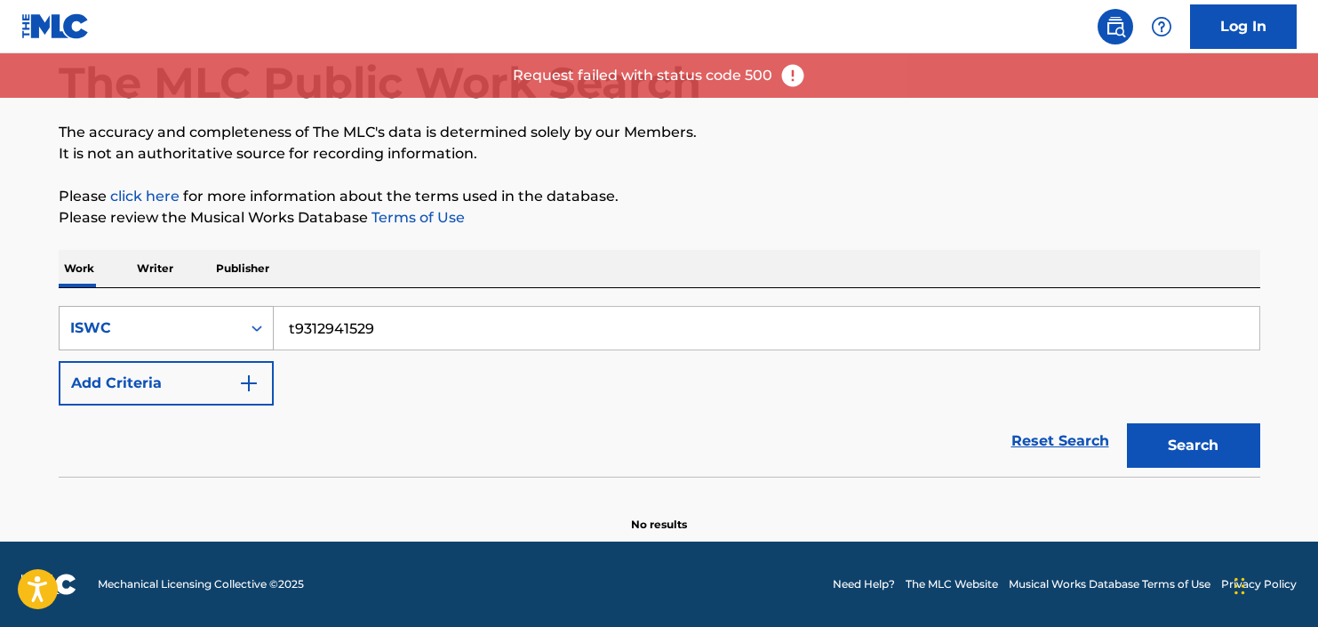
click at [172, 334] on div "ISWC" at bounding box center [150, 327] width 160 height 21
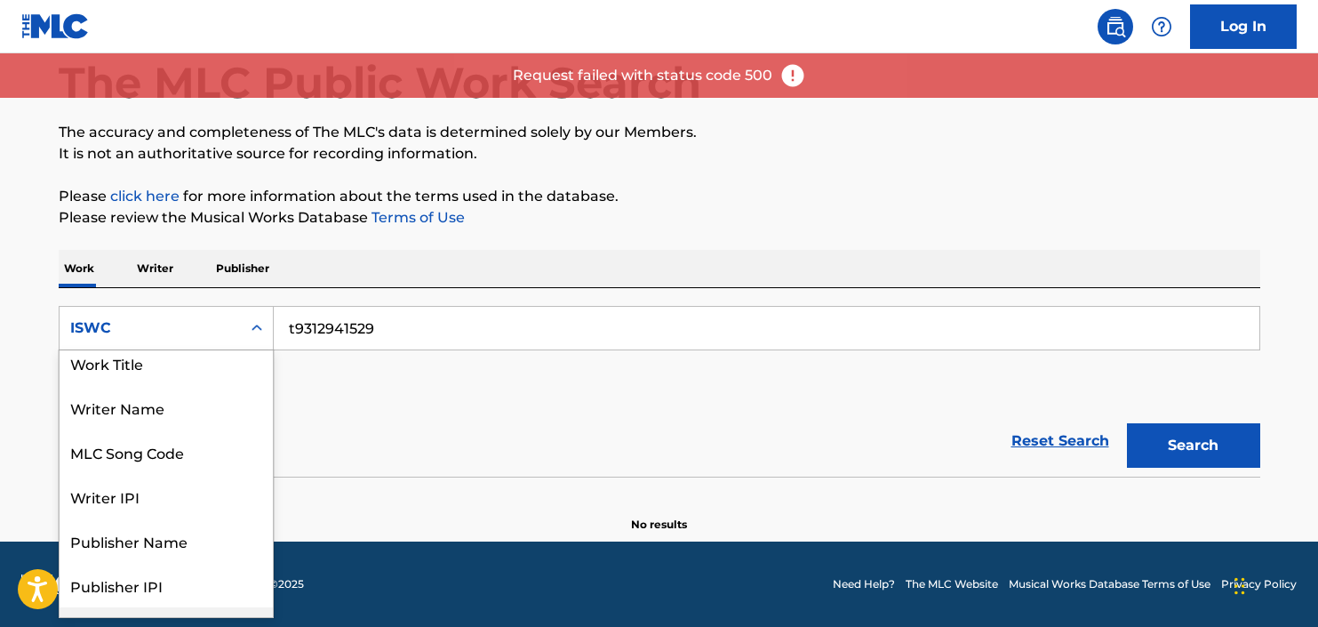
scroll to position [0, 0]
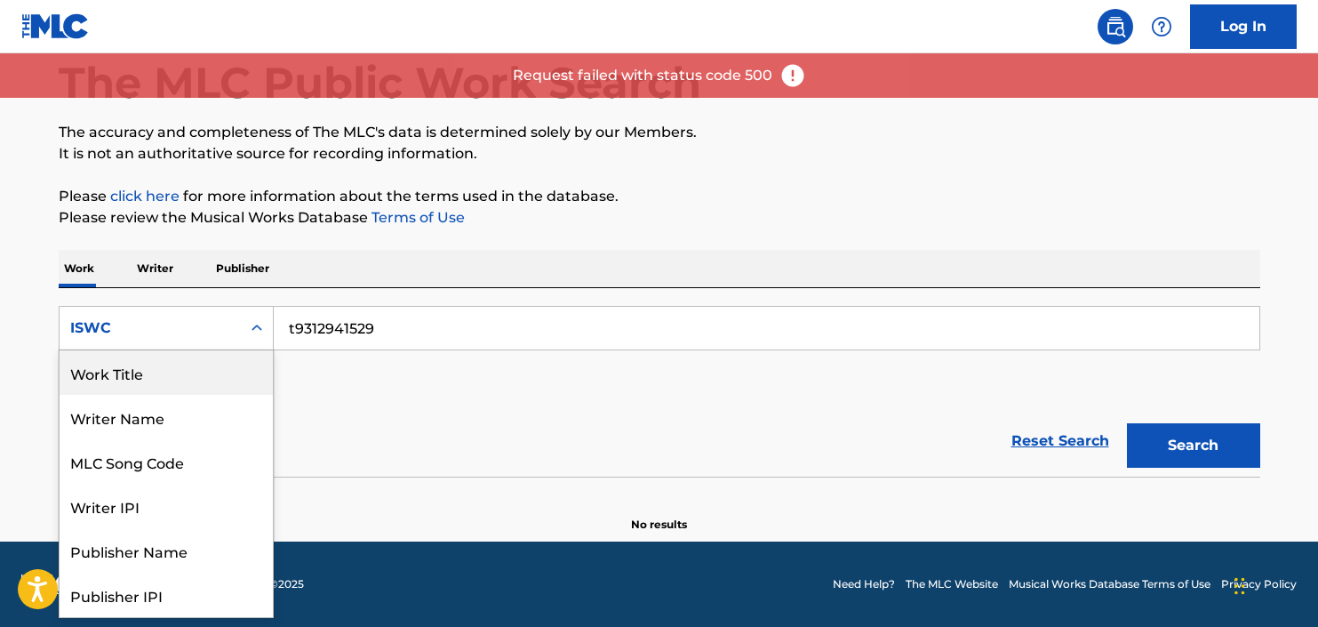
click at [181, 376] on div "Work Title" at bounding box center [166, 372] width 213 height 44
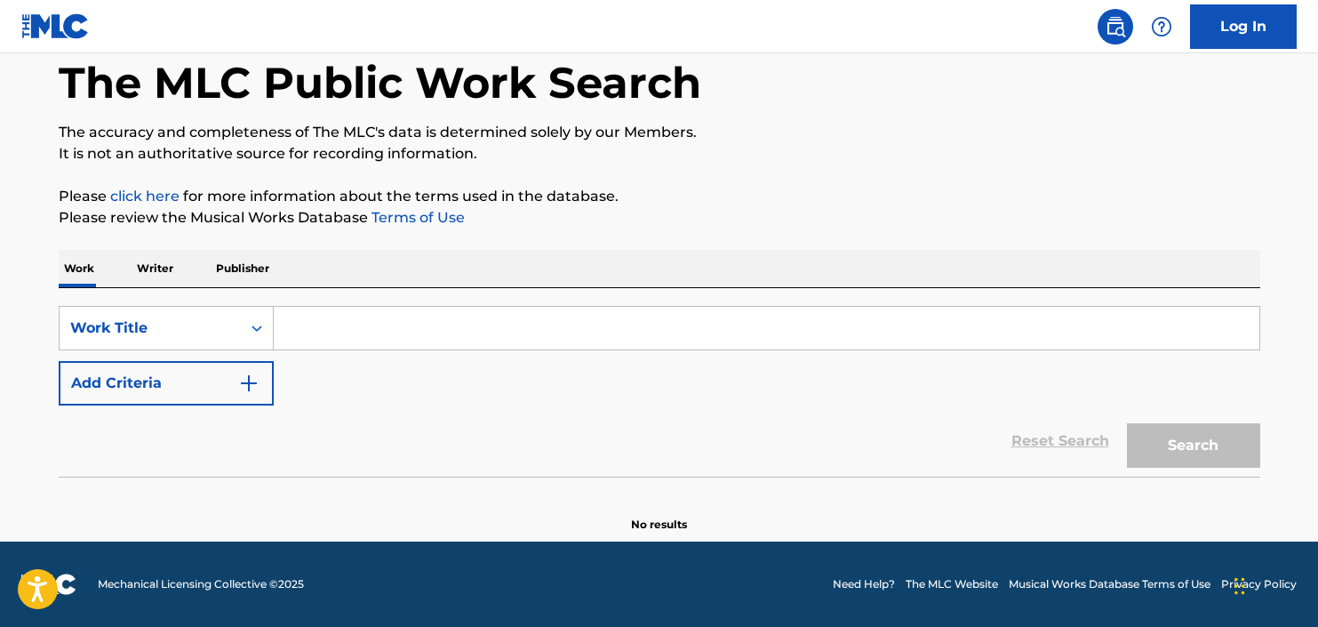
click at [397, 341] on input "Search Form" at bounding box center [767, 328] width 986 height 43
paste input "[PERSON_NAME] DEL OLVIDO"
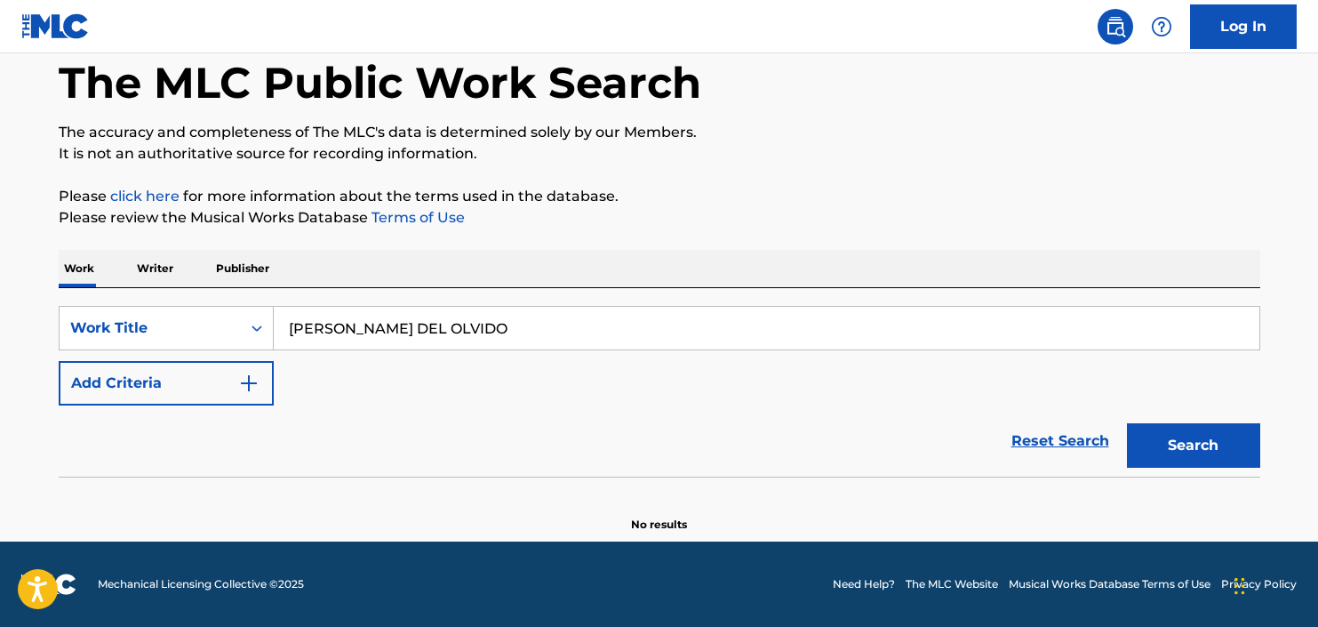
type input "[PERSON_NAME] DEL OLVIDO"
click at [1127, 423] on button "Search" at bounding box center [1193, 445] width 133 height 44
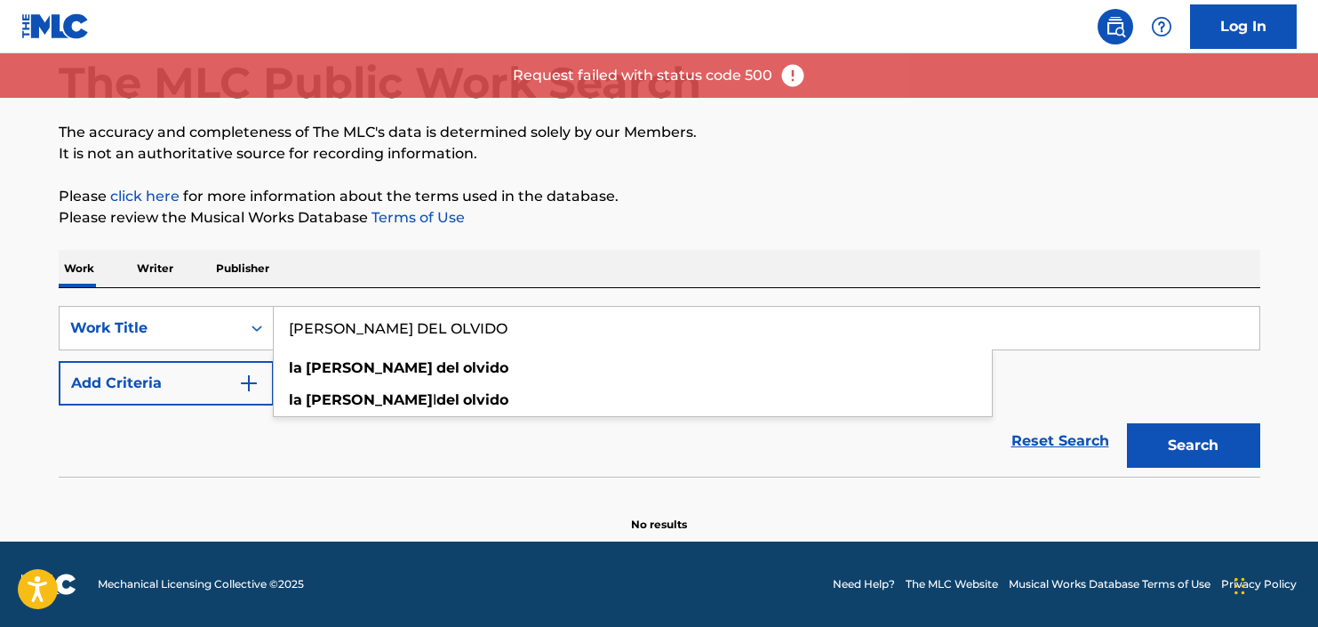
click at [501, 543] on footer "Mechanical Licensing Collective © 2025 Need Help? The MLC Website Musical Works…" at bounding box center [659, 583] width 1318 height 85
